Goal: Information Seeking & Learning: Check status

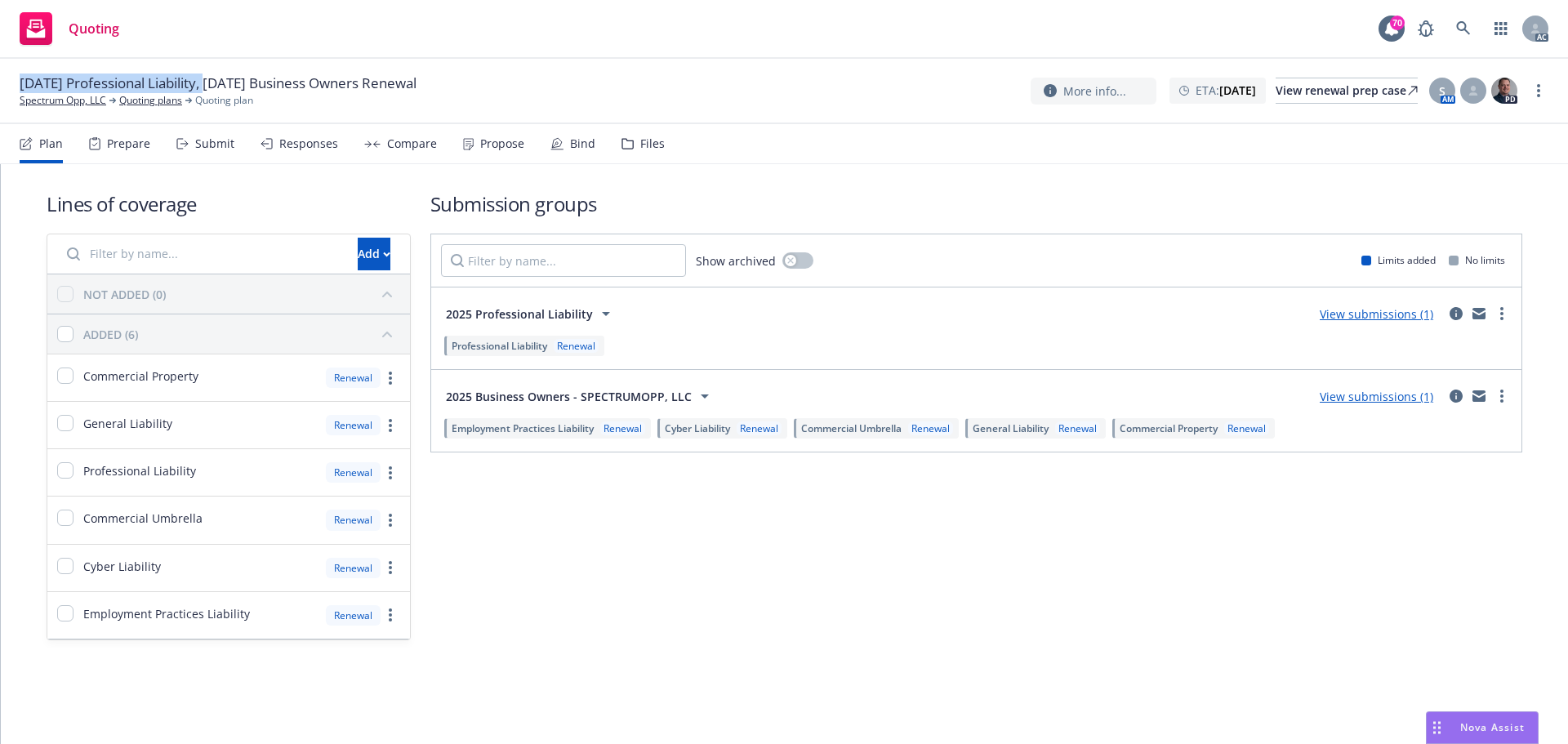
drag, startPoint x: 19, startPoint y: 82, endPoint x: 212, endPoint y: 83, distance: 193.0
click at [212, 83] on div "10/31/25 Professional Liability, 10/29/25 Business Owners Renewal Spectrum Opp,…" at bounding box center [784, 91] width 1568 height 65
copy span "10/31/25 Professional Liability"
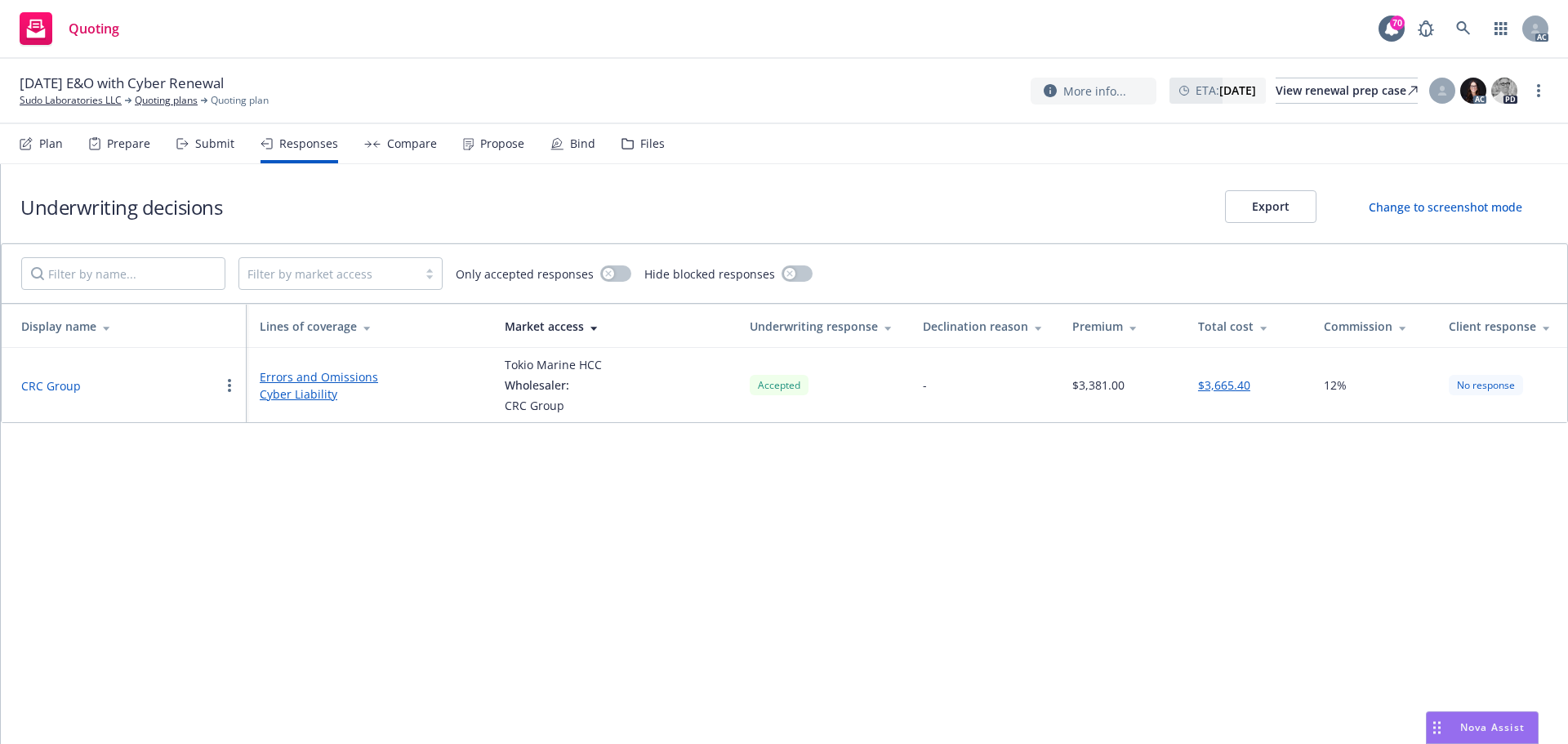
click at [480, 149] on div "Propose" at bounding box center [502, 143] width 44 height 13
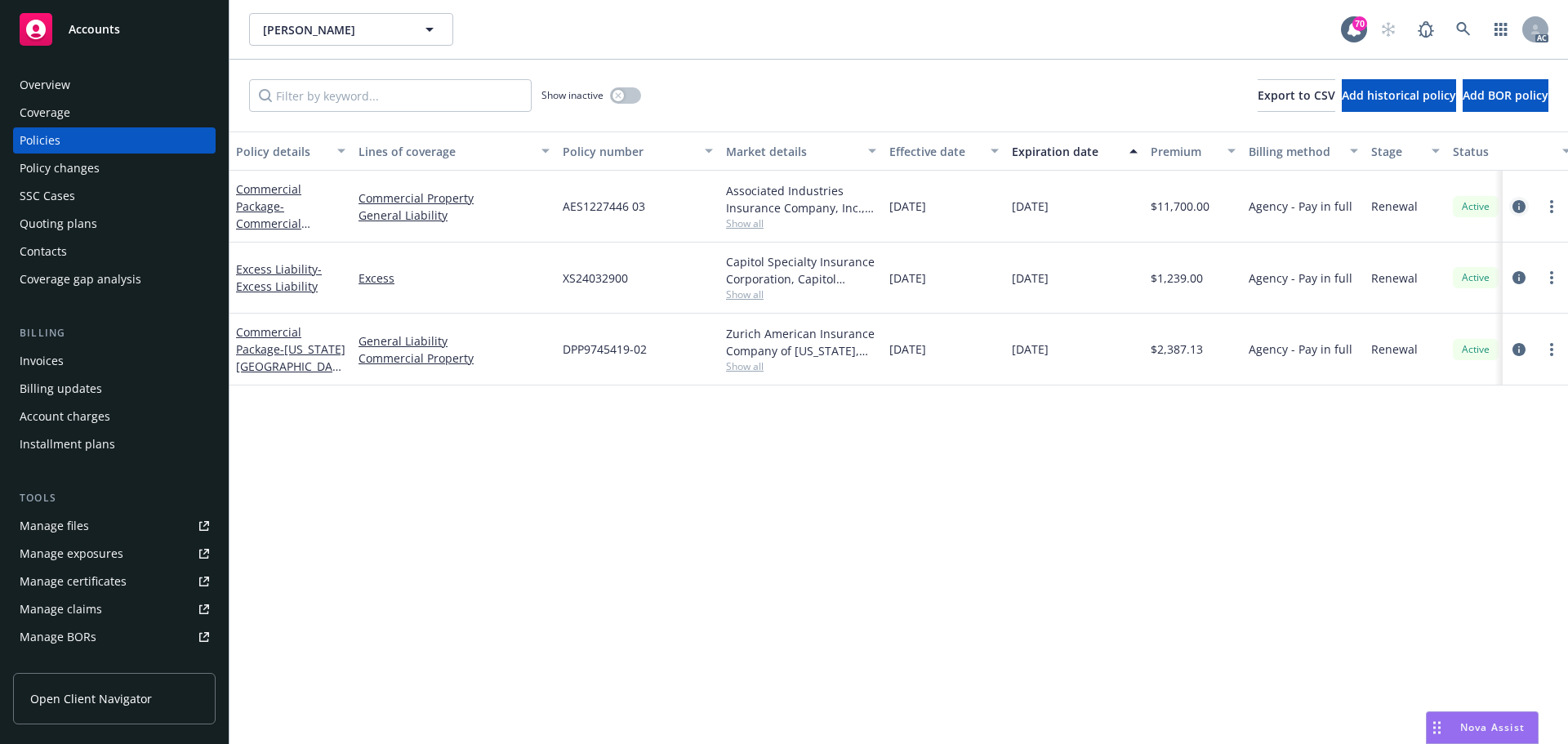
click at [1512, 211] on icon "circleInformation" at bounding box center [1518, 206] width 13 height 13
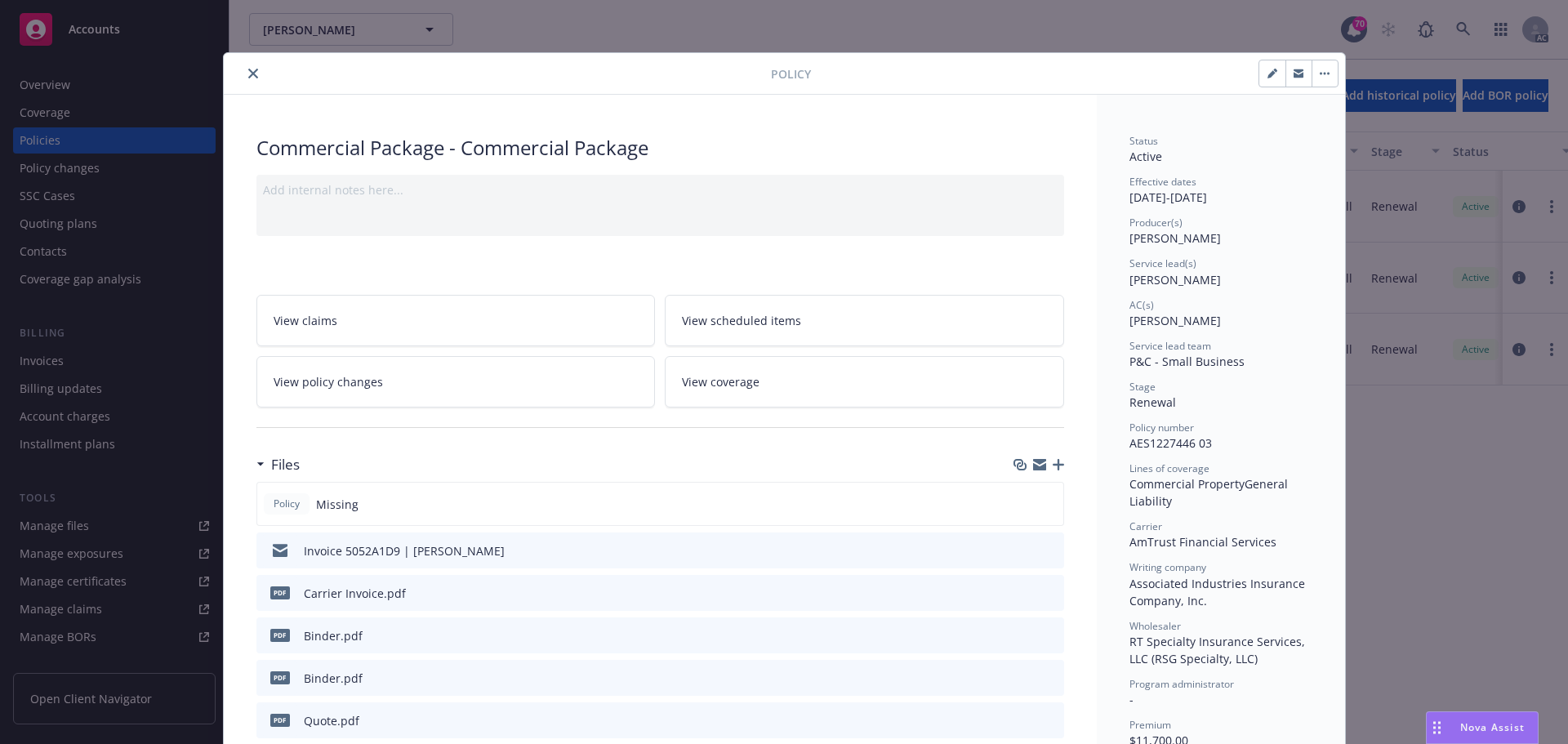
click at [249, 75] on icon "close" at bounding box center [254, 74] width 10 height 10
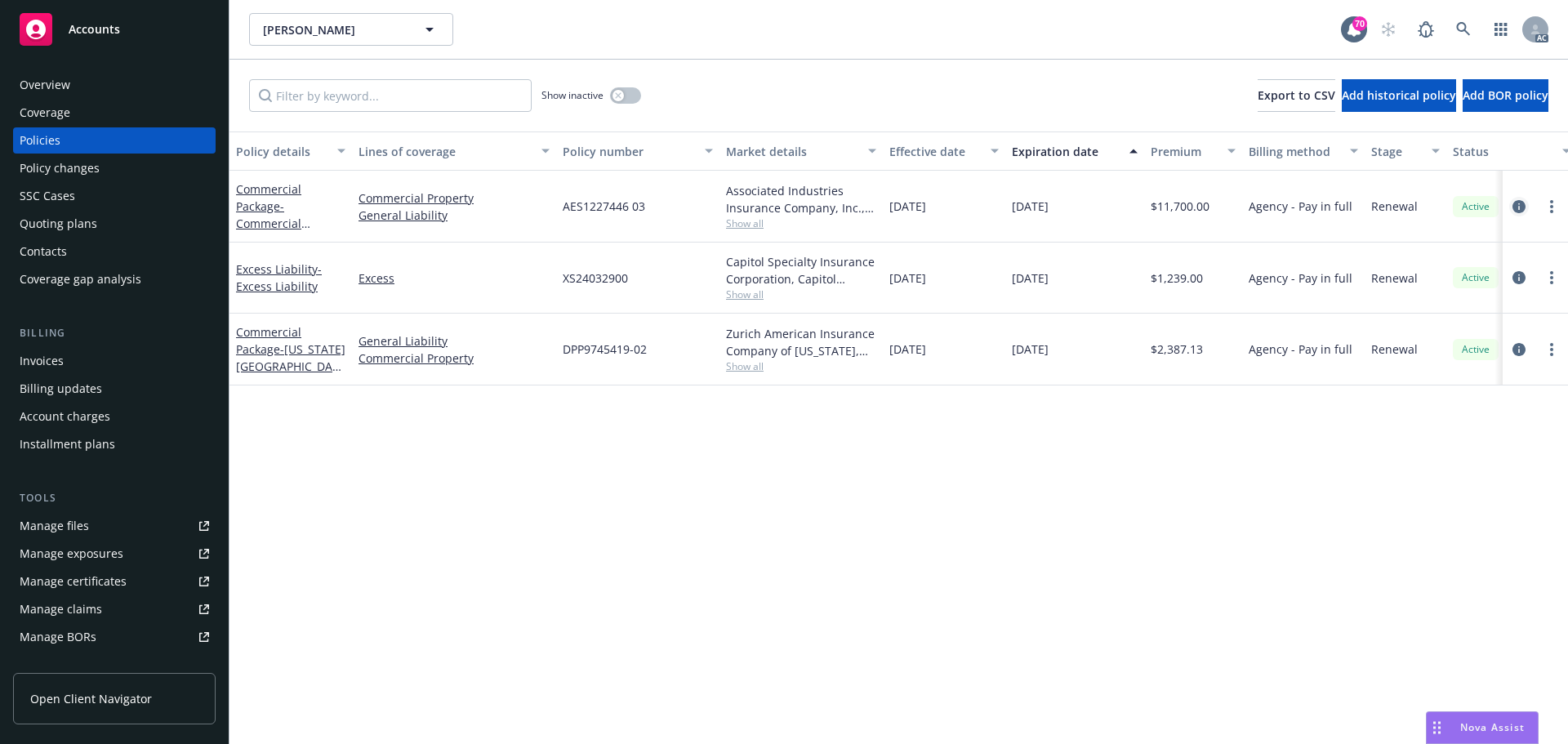
click at [1514, 207] on icon "circleInformation" at bounding box center [1518, 206] width 13 height 13
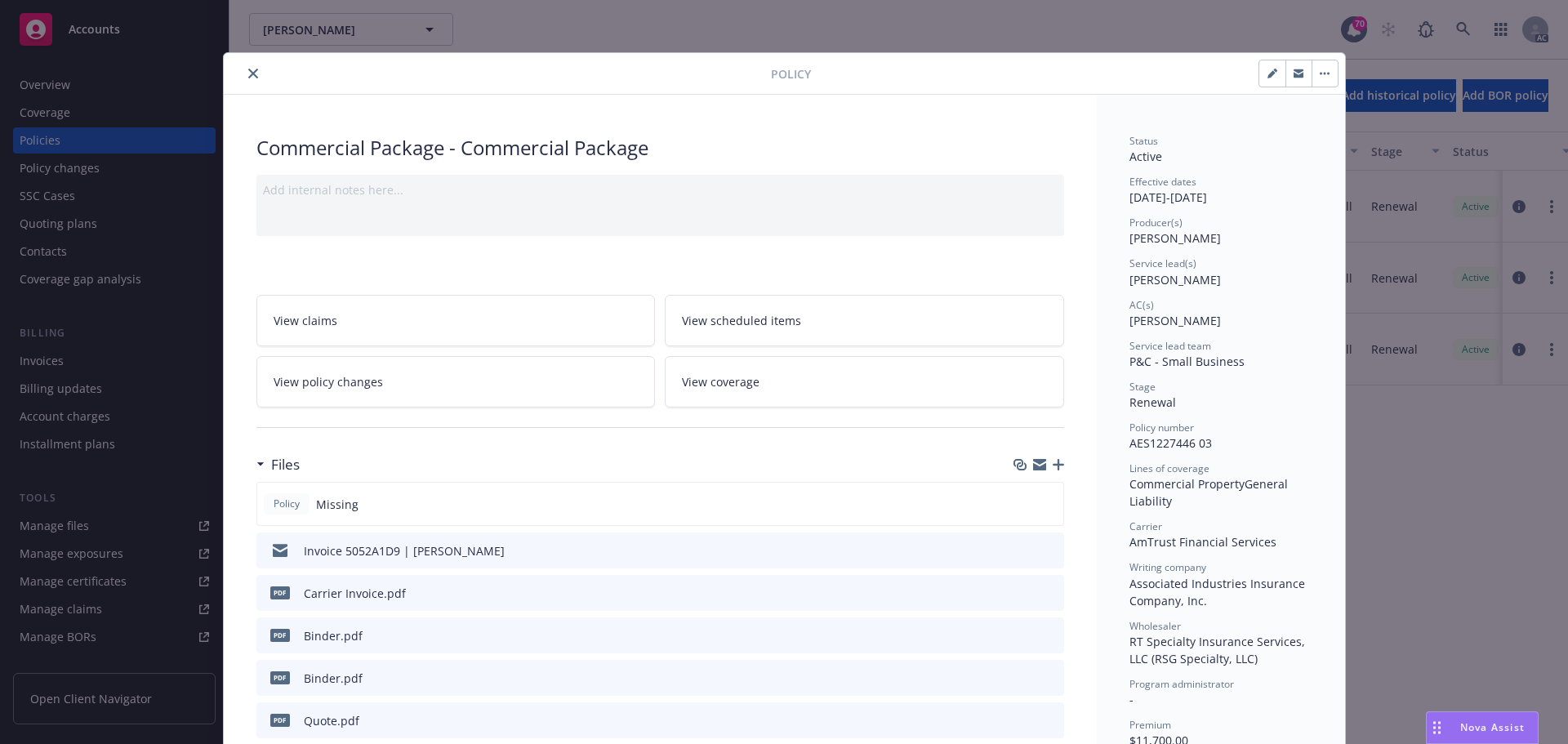
scroll to position [49, 0]
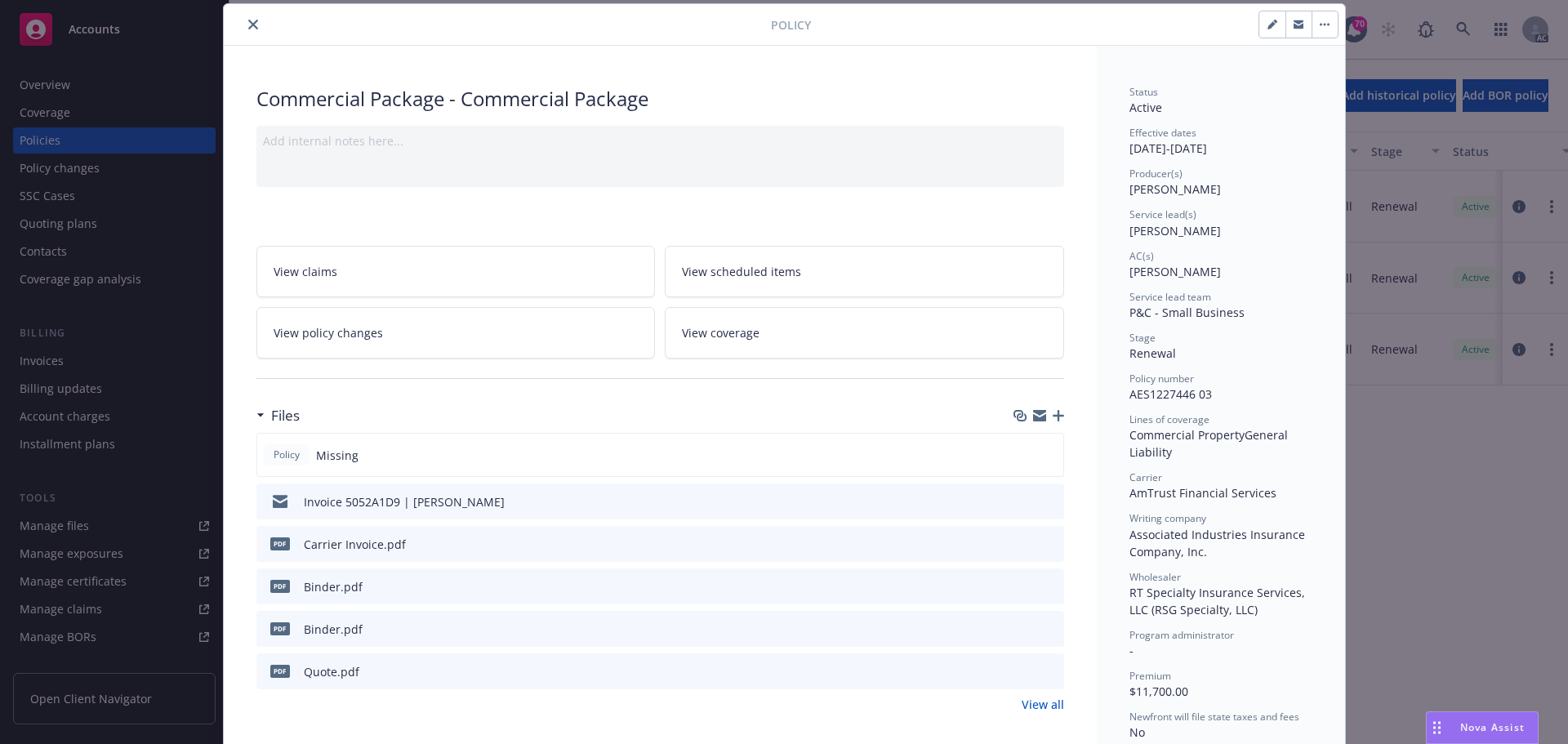
click at [242, 12] on div "Policy" at bounding box center [784, 25] width 1121 height 42
click at [249, 22] on icon "close" at bounding box center [254, 25] width 10 height 10
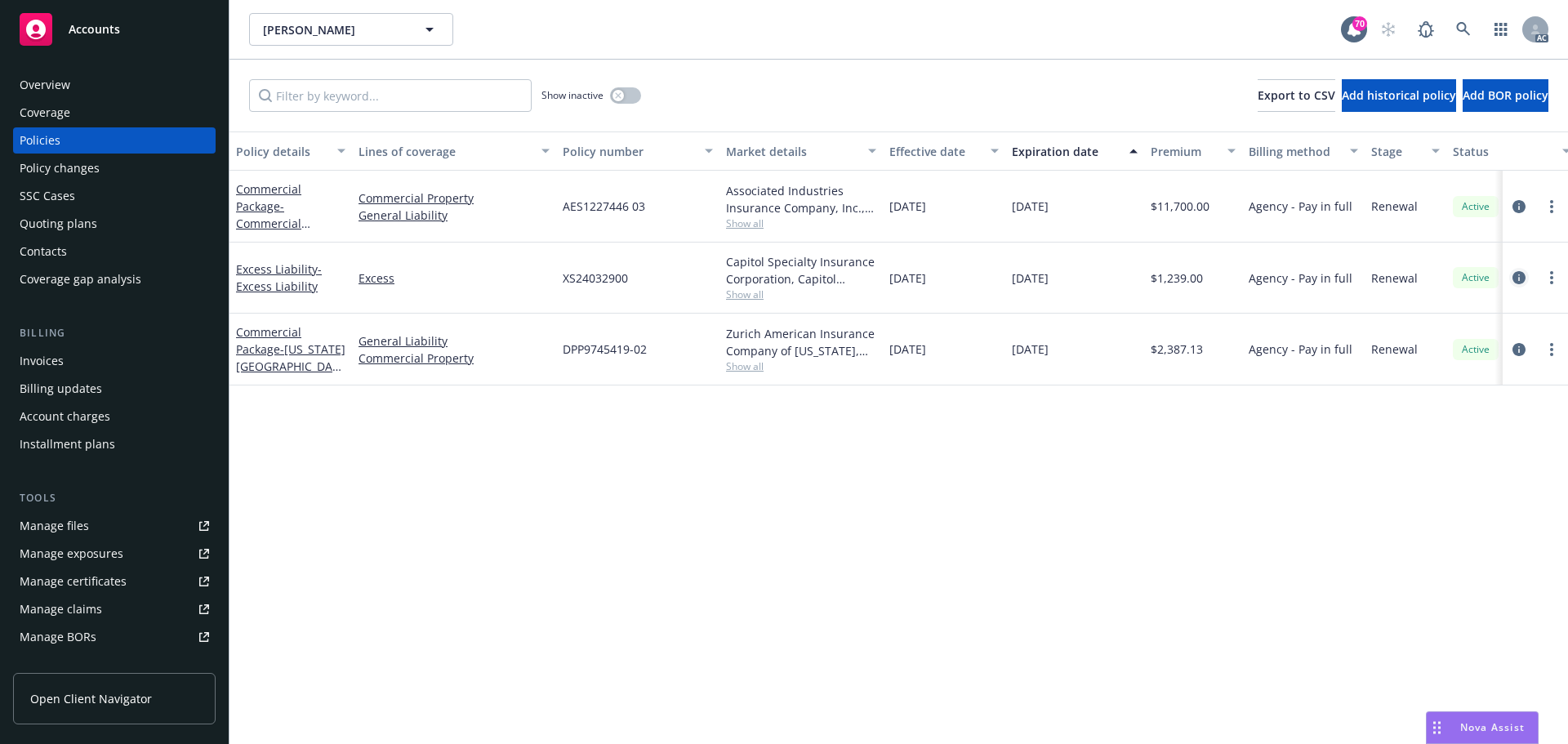
click at [1520, 282] on icon "circleInformation" at bounding box center [1518, 277] width 13 height 13
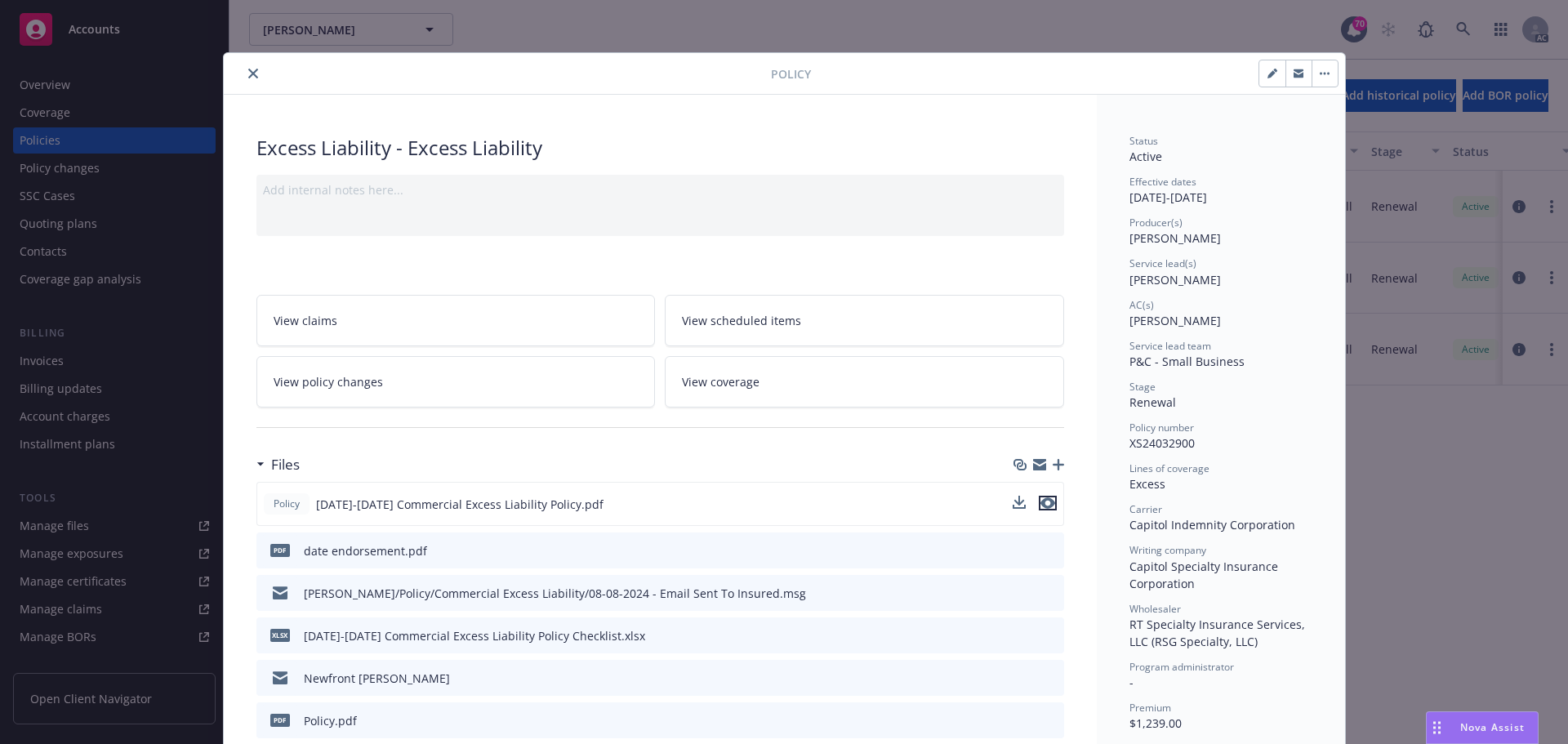
click at [1040, 507] on icon "preview file" at bounding box center [1047, 502] width 14 height 11
click at [249, 76] on icon "close" at bounding box center [254, 74] width 10 height 10
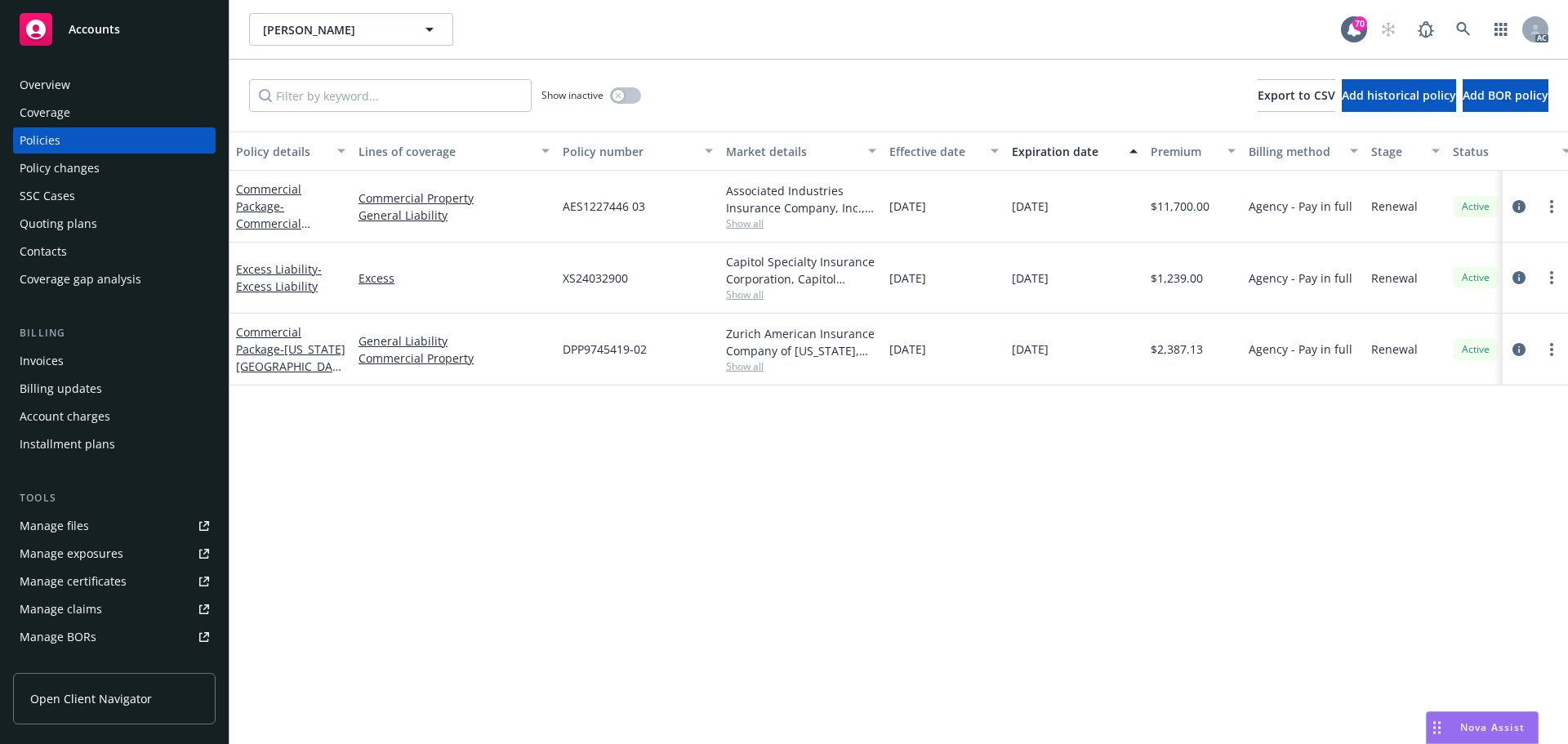
click at [752, 369] on span "Show all" at bounding box center [800, 366] width 150 height 14
click at [370, 484] on div "Policy details Lines of coverage Policy number Market details Effective date Ex…" at bounding box center [898, 438] width 1338 height 613
